Goal: Information Seeking & Learning: Learn about a topic

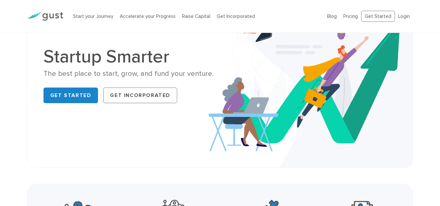
scroll to position [65, 0]
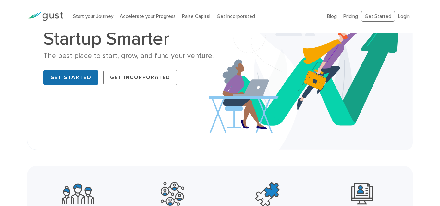
click at [55, 78] on link "Get Started" at bounding box center [71, 78] width 55 height 16
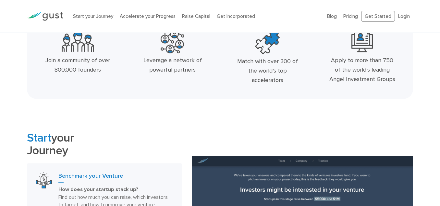
scroll to position [237, 0]
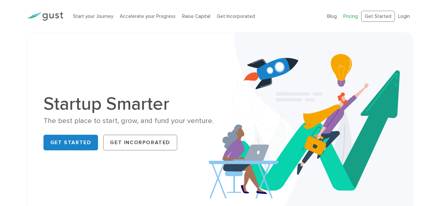
click at [351, 18] on link "Pricing" at bounding box center [351, 16] width 15 height 6
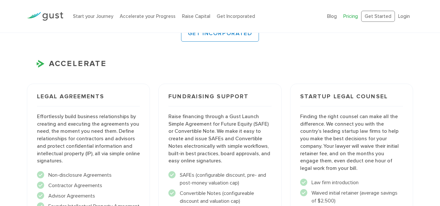
scroll to position [682, 0]
